Goal: Find specific page/section: Find specific page/section

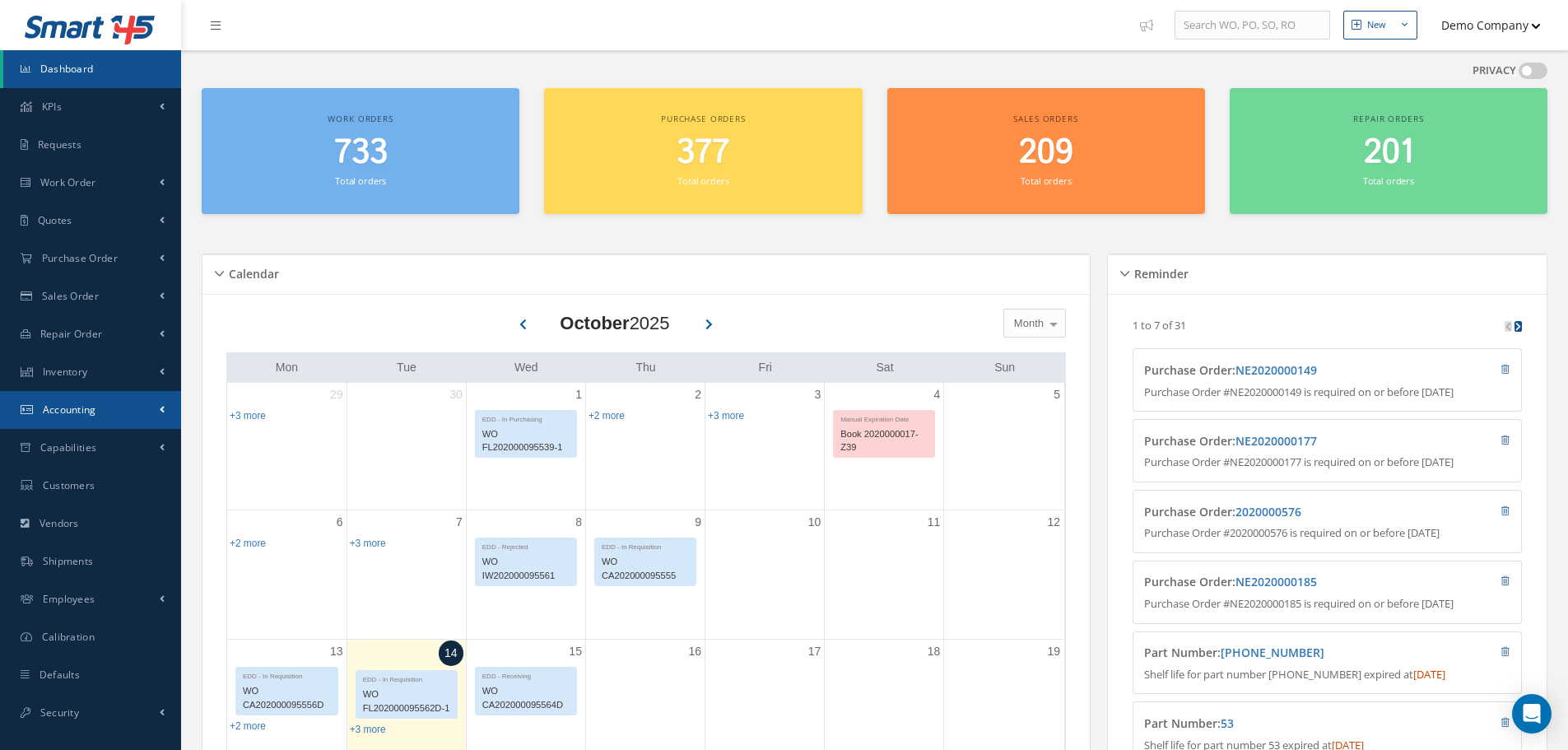
click at [92, 418] on link "Accounting" at bounding box center [90, 410] width 181 height 38
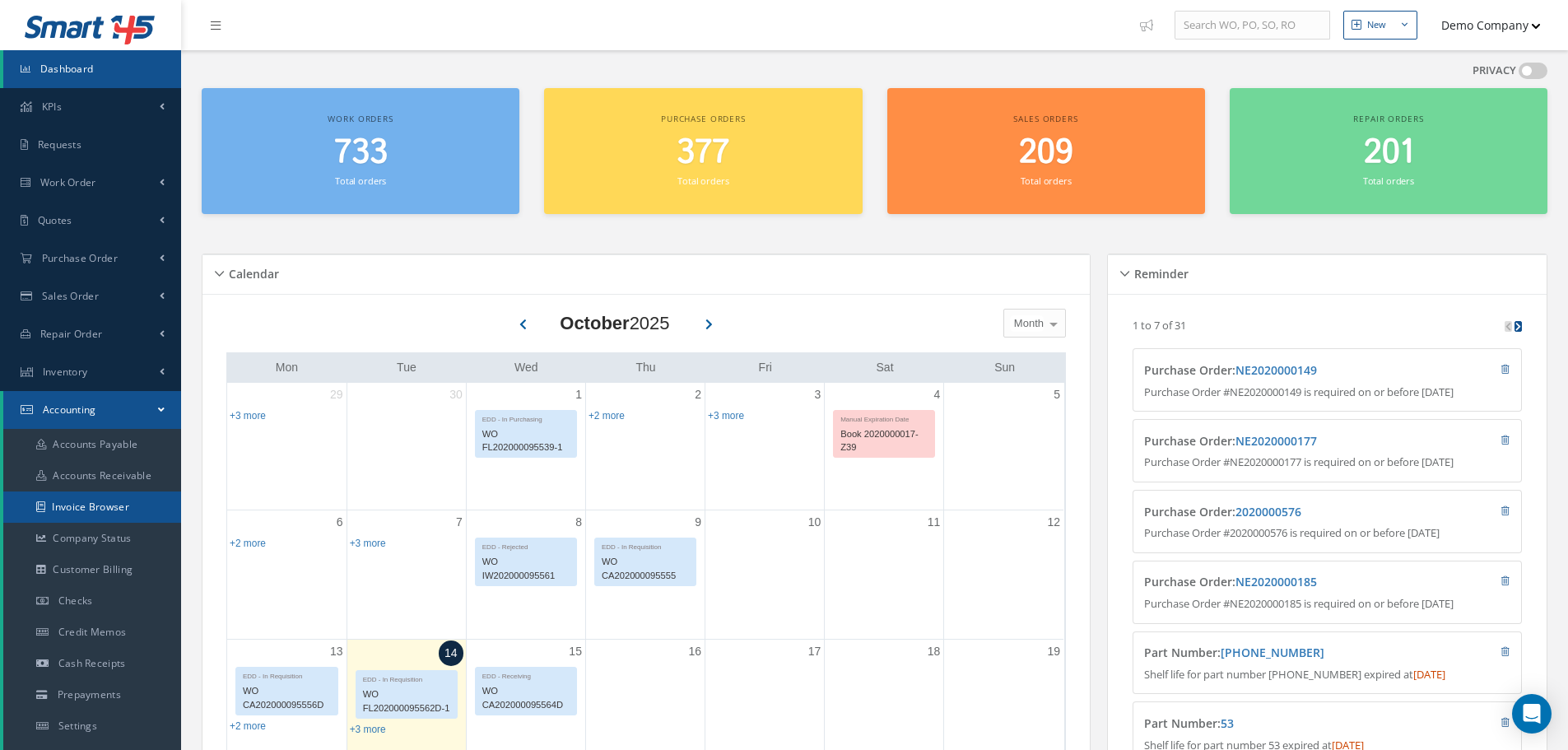
click at [132, 508] on link "Invoice Browser" at bounding box center [92, 507] width 178 height 32
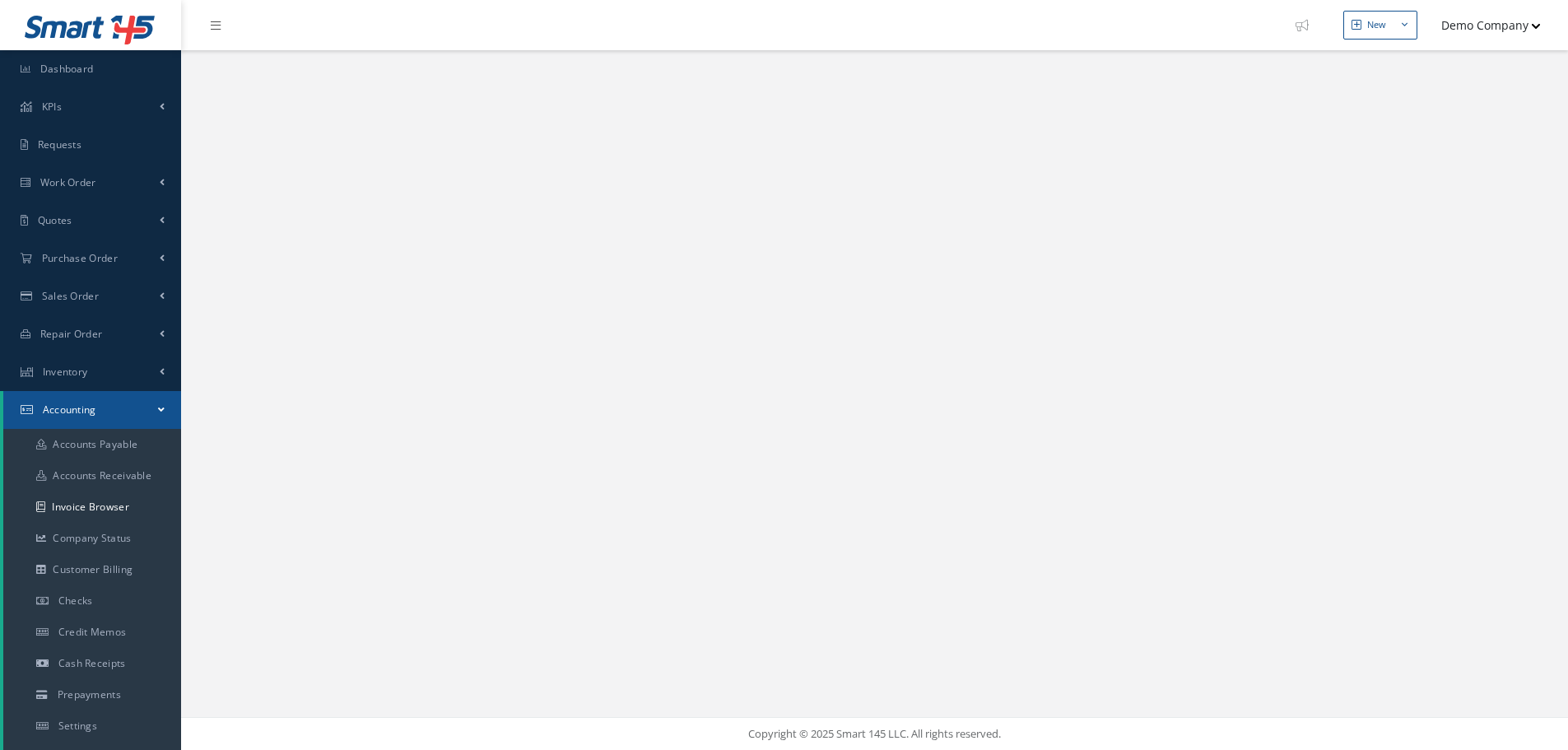
select select "25"
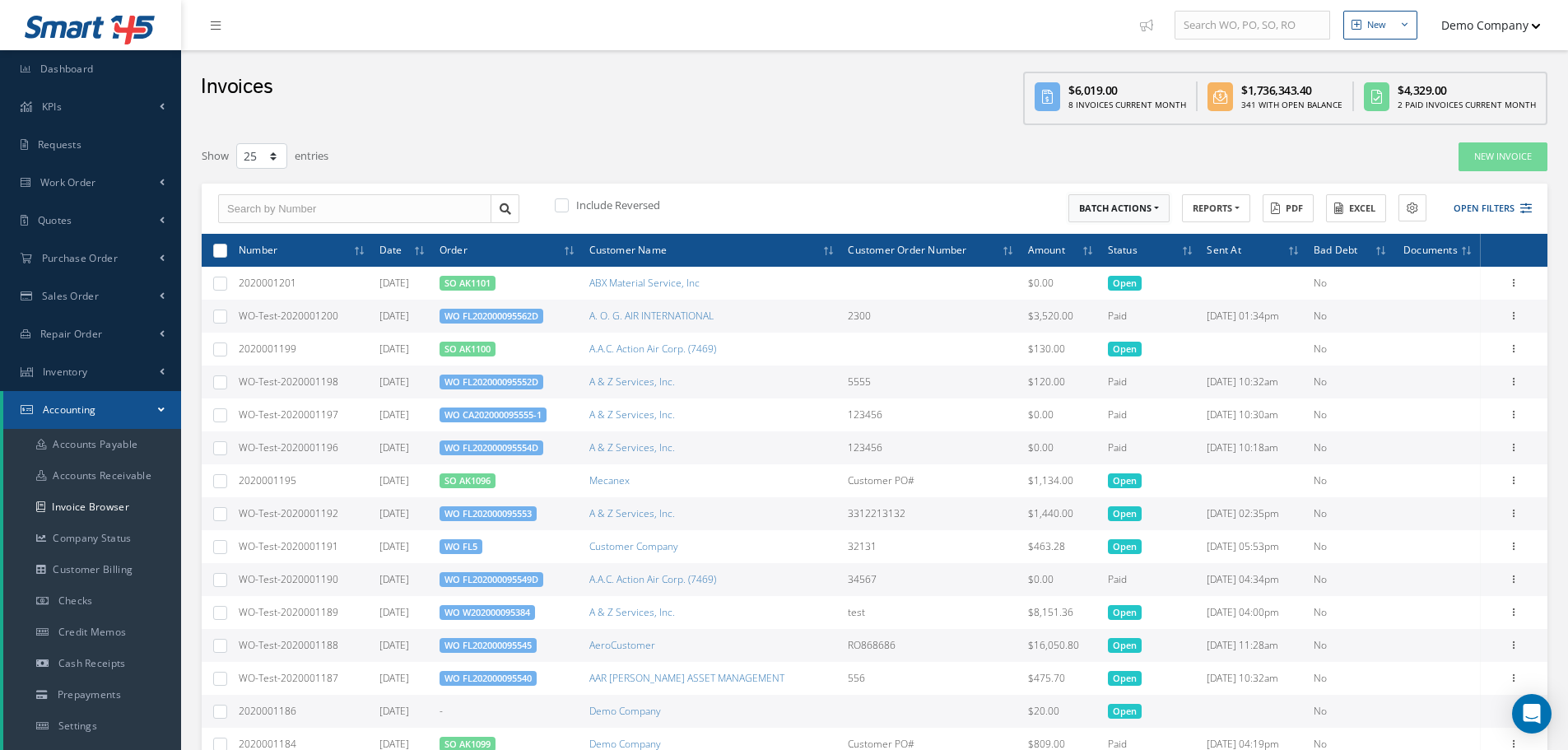
click at [1139, 222] on button "BATCH ACTIONS" at bounding box center [1119, 208] width 101 height 29
